Goal: Check status: Check status

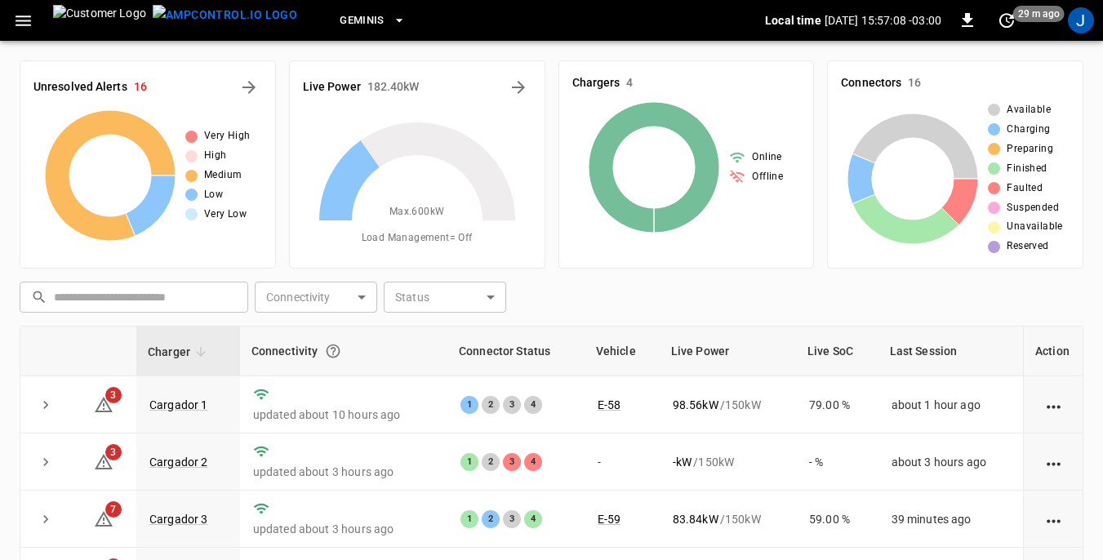
scroll to position [163, 0]
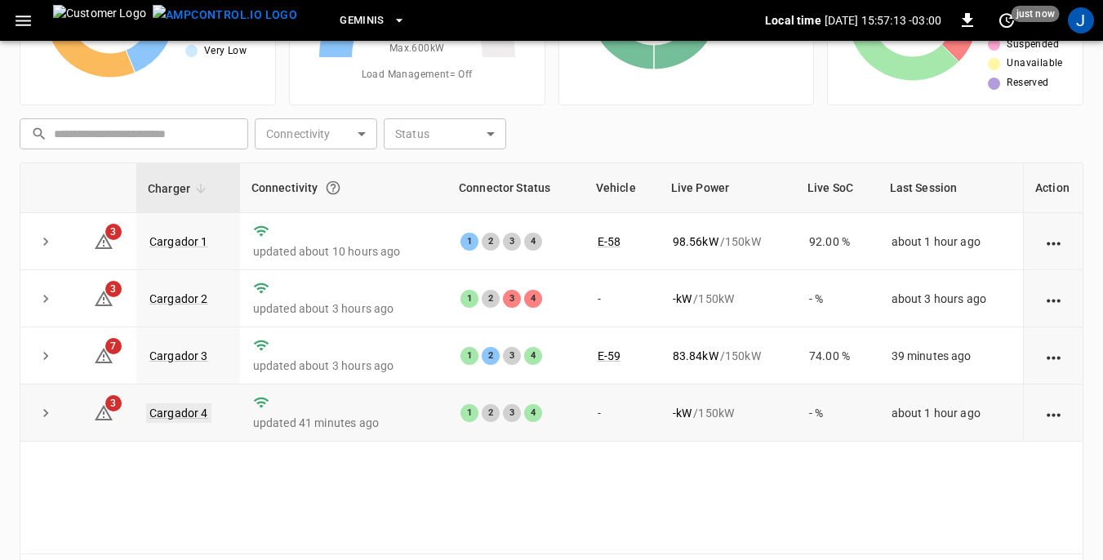
click at [165, 411] on link "Cargador 4" at bounding box center [178, 413] width 65 height 20
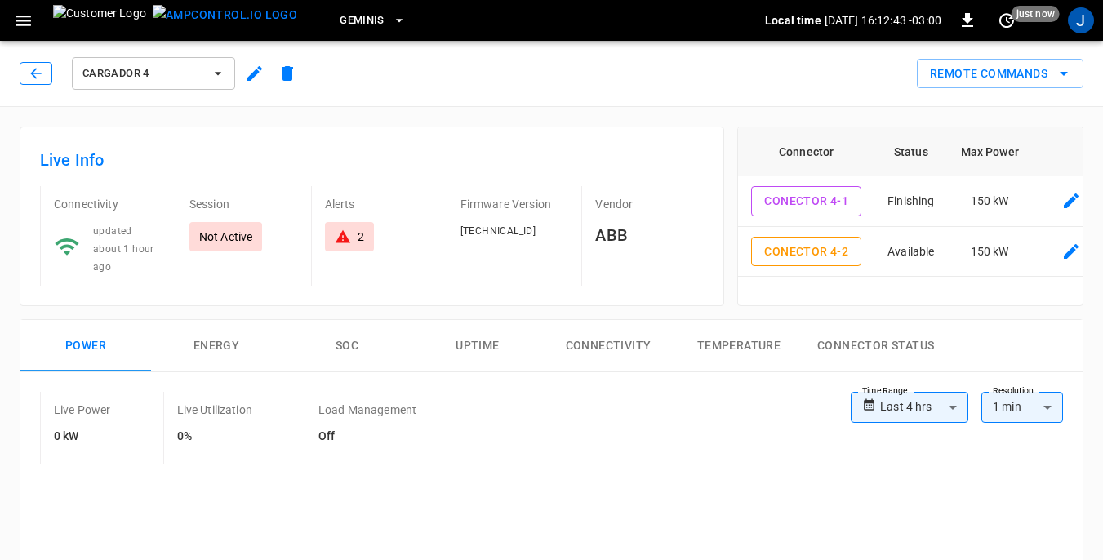
click at [31, 74] on icon "button" at bounding box center [36, 73] width 16 height 16
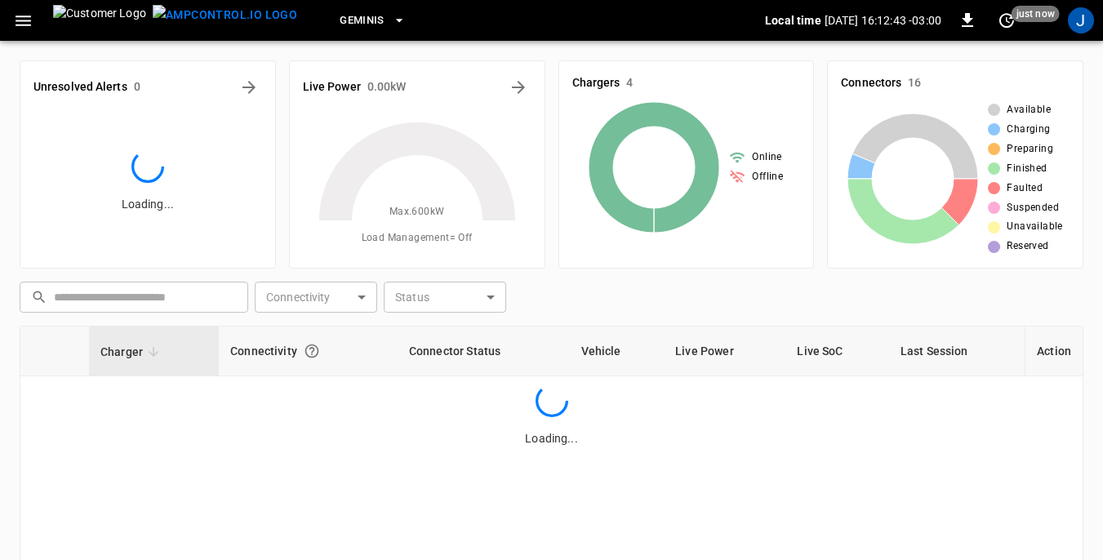
scroll to position [163, 0]
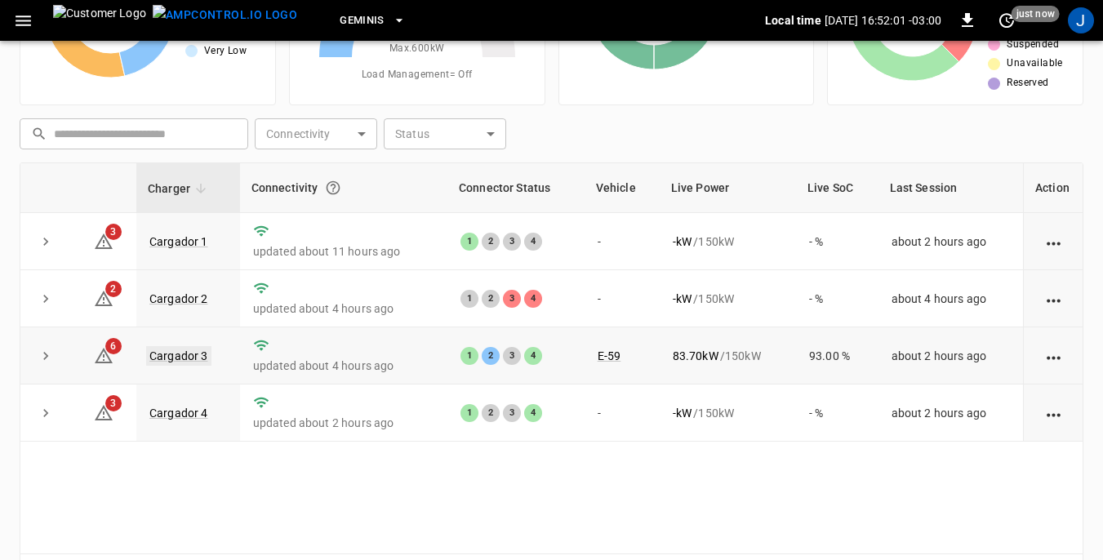
click at [177, 358] on link "Cargador 3" at bounding box center [178, 356] width 65 height 20
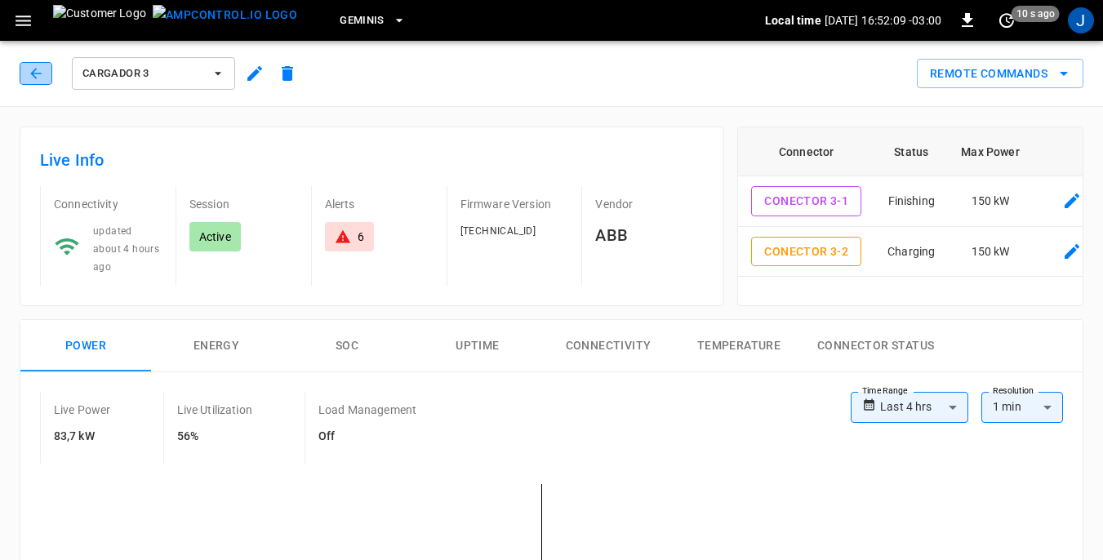
click at [29, 75] on icon "button" at bounding box center [36, 73] width 16 height 16
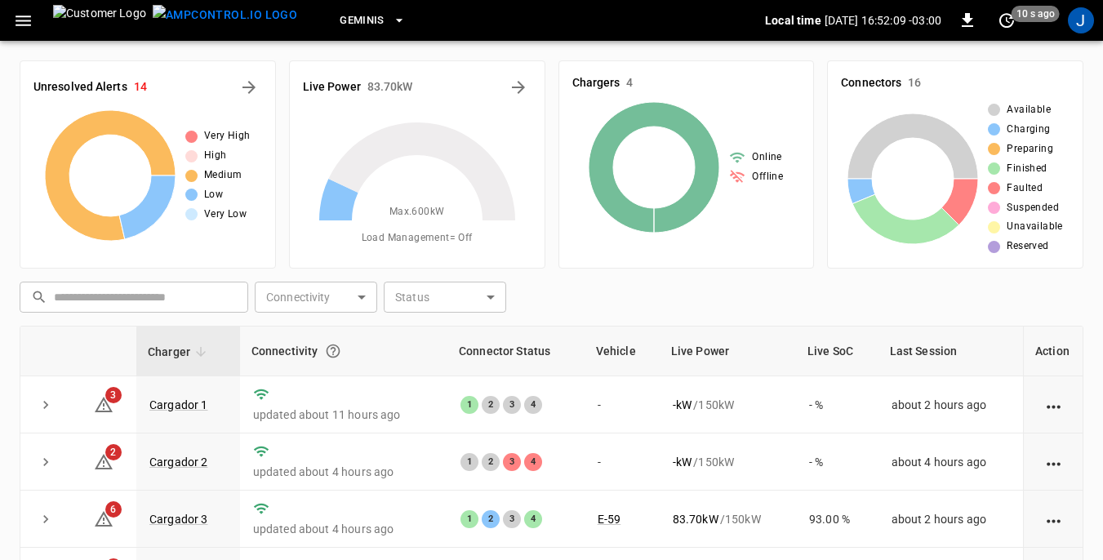
scroll to position [163, 0]
